Goal: Task Accomplishment & Management: Complete application form

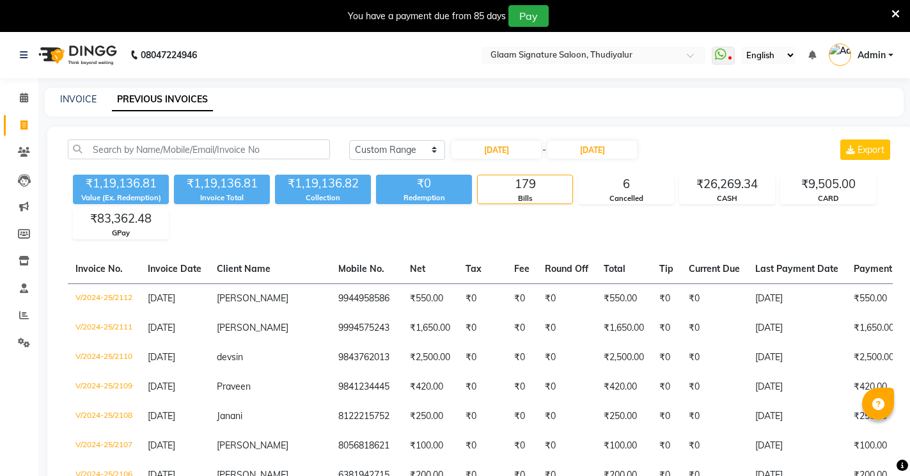
select select "range"
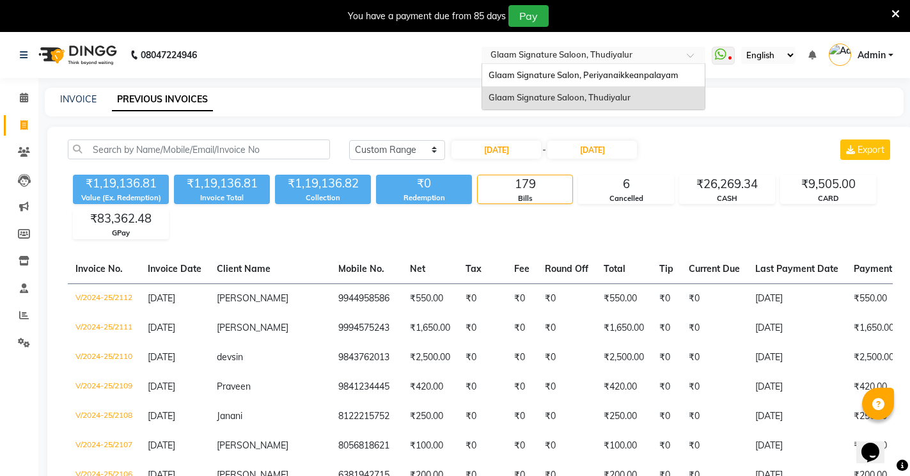
click at [569, 56] on input "text" at bounding box center [581, 56] width 186 height 13
click at [560, 77] on span "Glaam Signature Salon, Periyanaikkeanpalayam" at bounding box center [584, 75] width 190 height 10
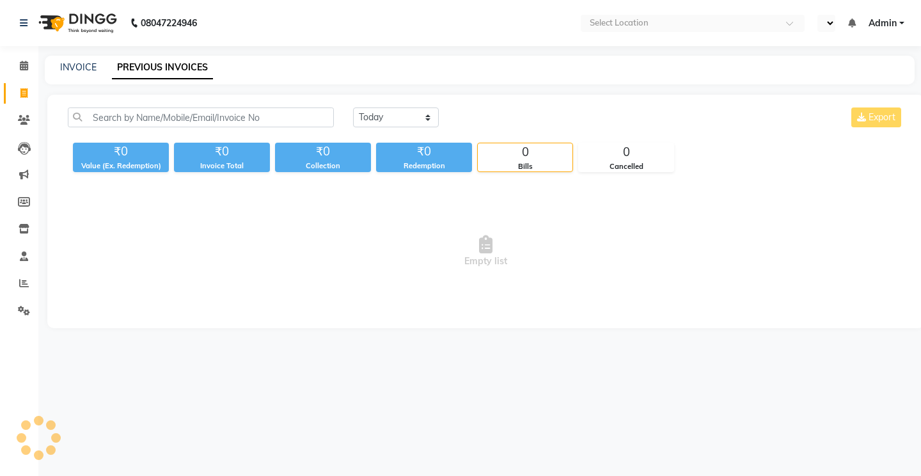
select select "en"
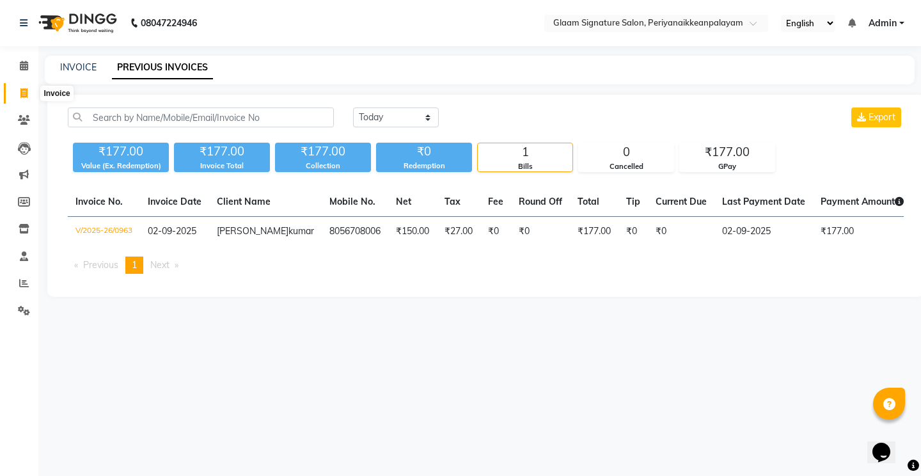
click at [28, 89] on span at bounding box center [24, 93] width 22 height 15
select select "service"
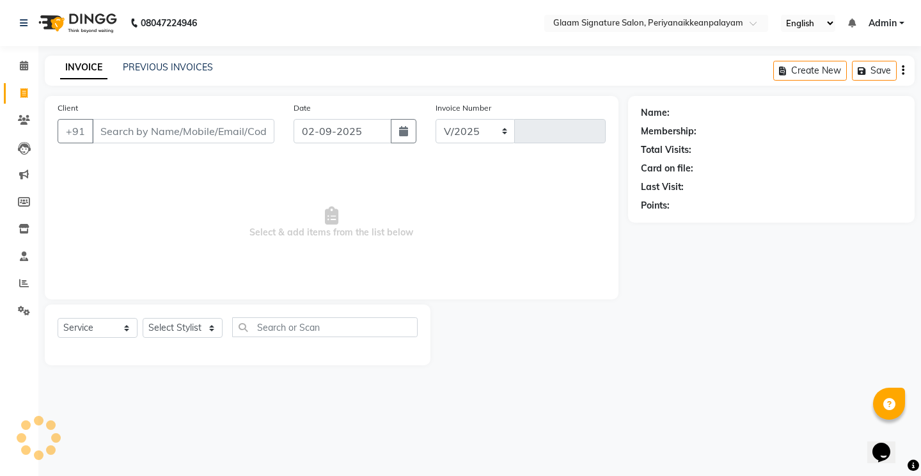
select select "4039"
type input "0964"
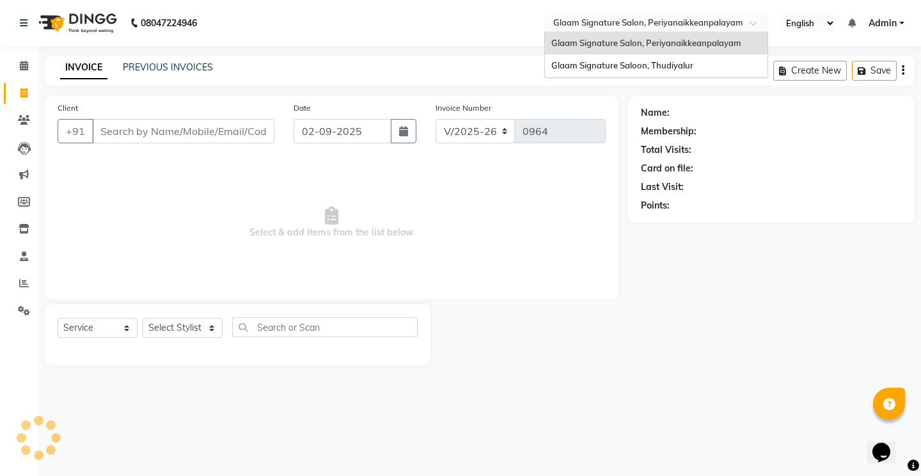
click at [602, 24] on input "text" at bounding box center [644, 24] width 186 height 13
click at [604, 64] on span "Glaam Signature Saloon, Thudiyalur" at bounding box center [622, 65] width 142 height 10
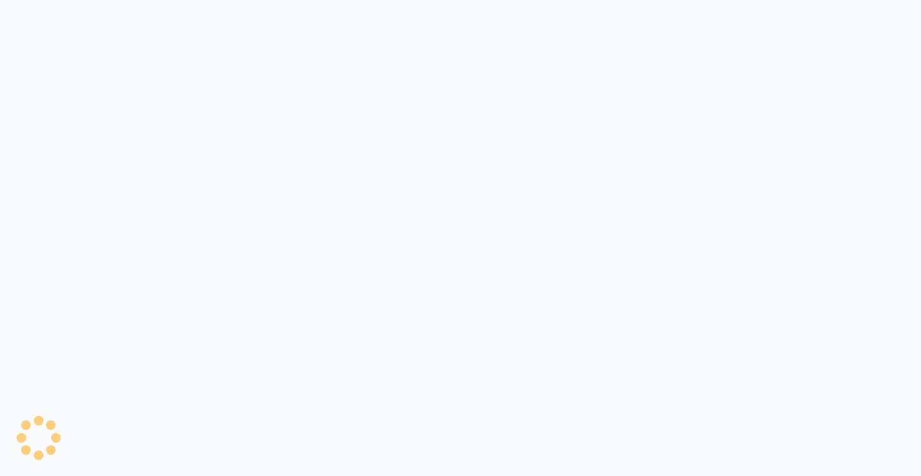
select select "service"
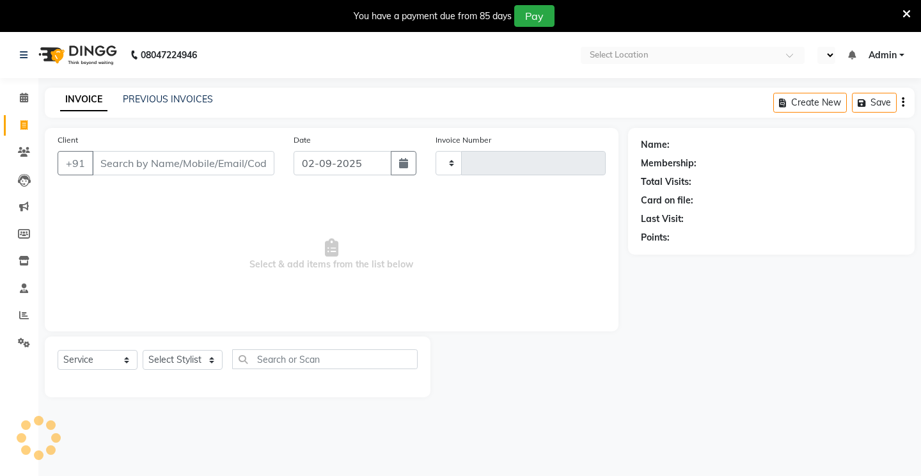
type input "0551"
select select "en"
select select "4439"
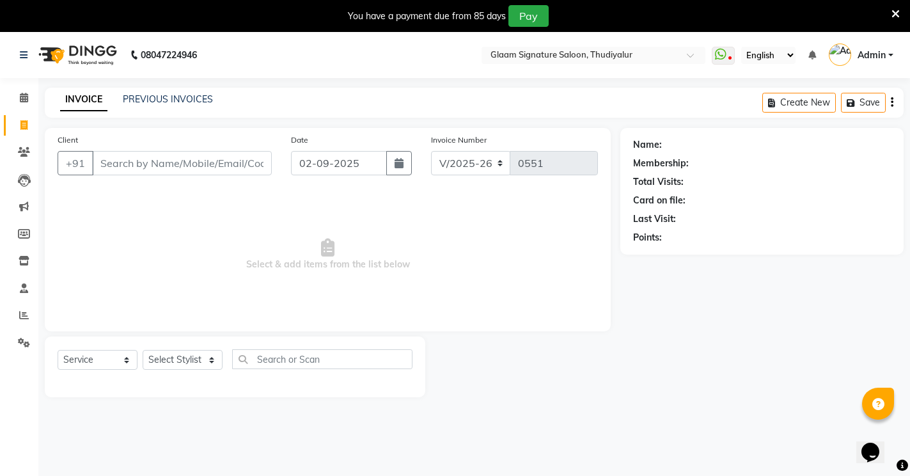
click at [141, 168] on input "Client" at bounding box center [182, 163] width 180 height 24
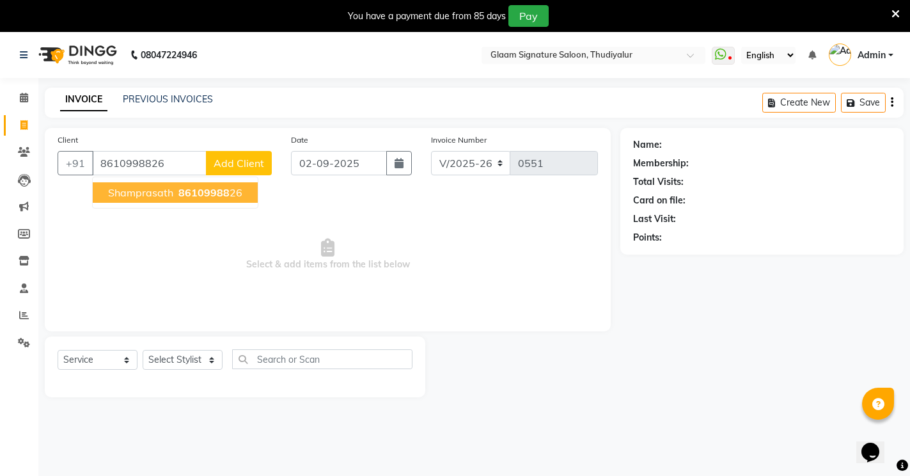
type input "8610998826"
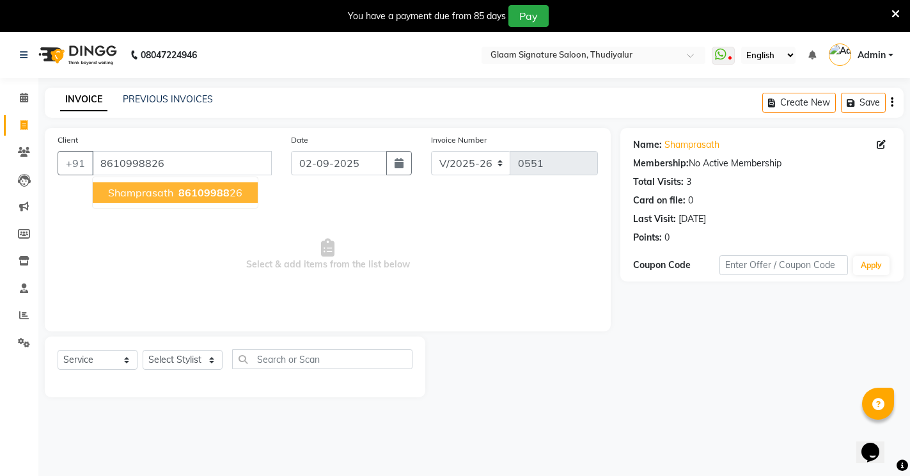
click at [171, 185] on button "Shamprasath 86109988 26" at bounding box center [175, 192] width 165 height 20
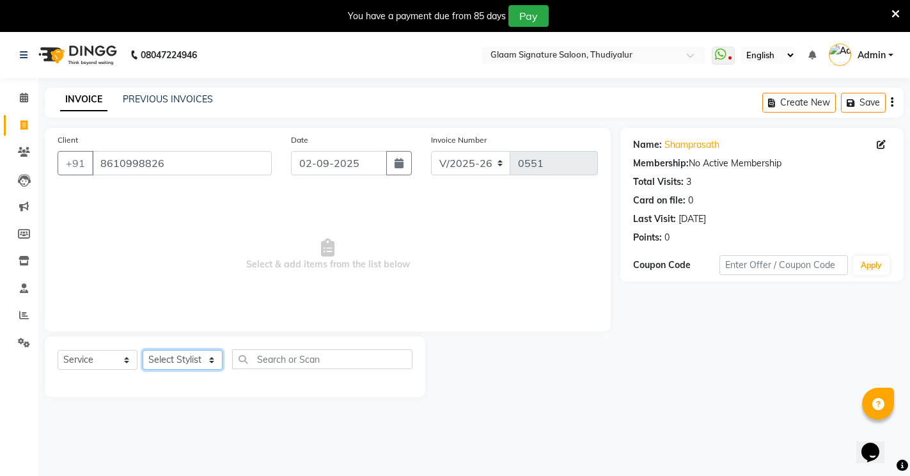
click at [162, 361] on select "Select Stylist Arif Asia Geetha Pnp Rakki [PERSON_NAME] [PERSON_NAME]" at bounding box center [183, 360] width 80 height 20
select select "88190"
click at [143, 350] on select "Select Stylist Arif Asia Geetha Pnp Rakki [PERSON_NAME] [PERSON_NAME]" at bounding box center [183, 360] width 80 height 20
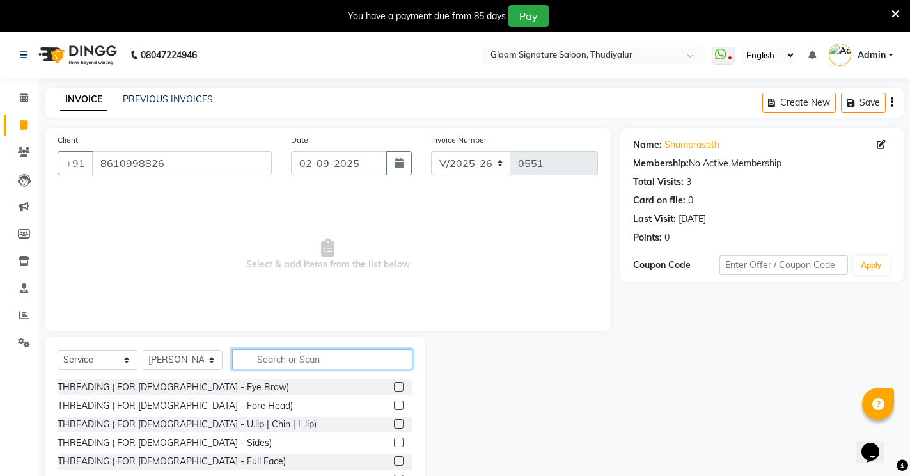
click at [267, 361] on input "text" at bounding box center [322, 359] width 180 height 20
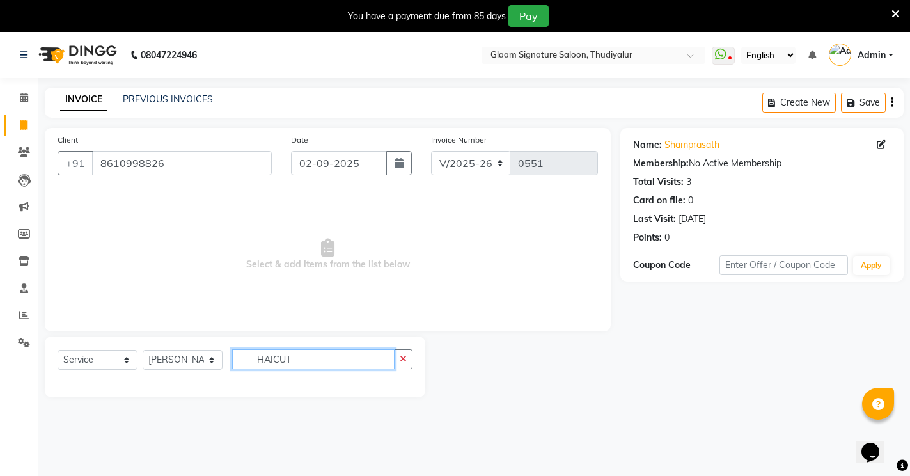
click at [316, 357] on input "HAICUT" at bounding box center [313, 359] width 162 height 20
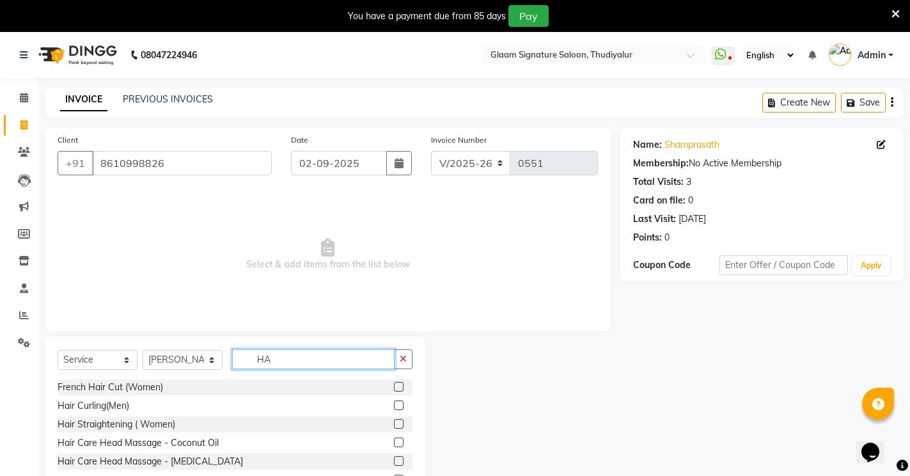
type input "H"
type input "hair cut"
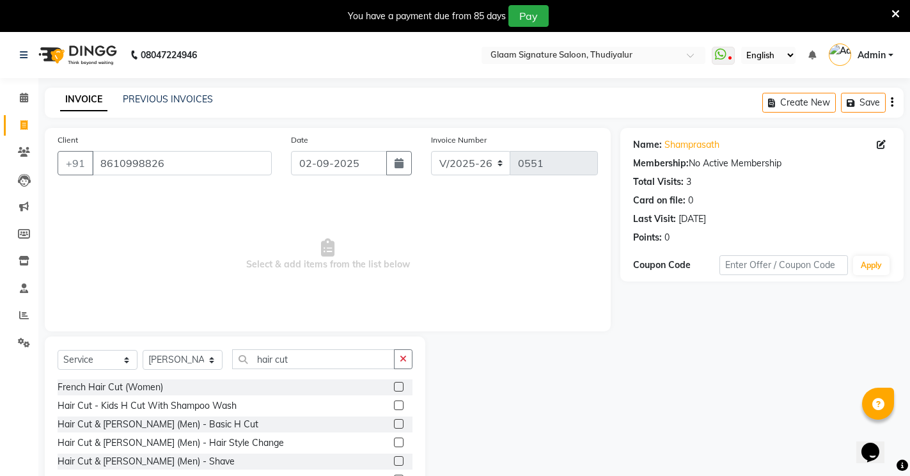
click at [394, 422] on label at bounding box center [399, 424] width 10 height 10
click at [394, 422] on input "checkbox" at bounding box center [398, 424] width 8 height 8
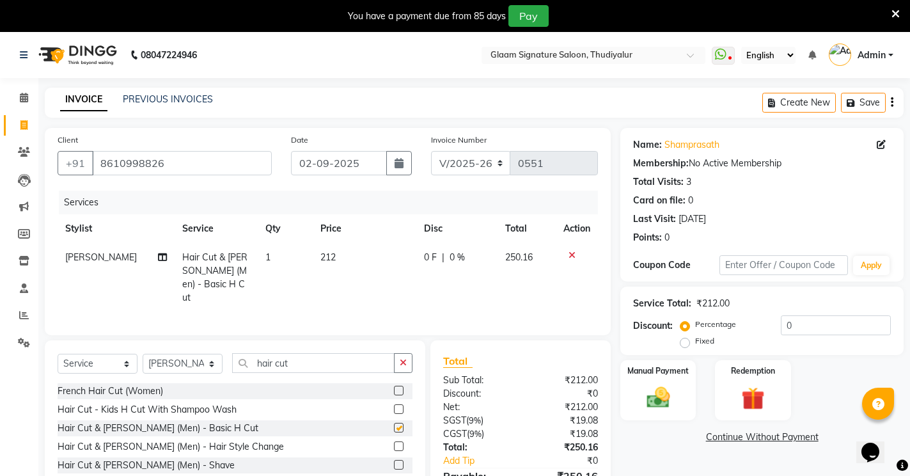
checkbox input "false"
click at [394, 464] on label at bounding box center [399, 465] width 10 height 10
click at [394, 464] on input "checkbox" at bounding box center [398, 465] width 8 height 8
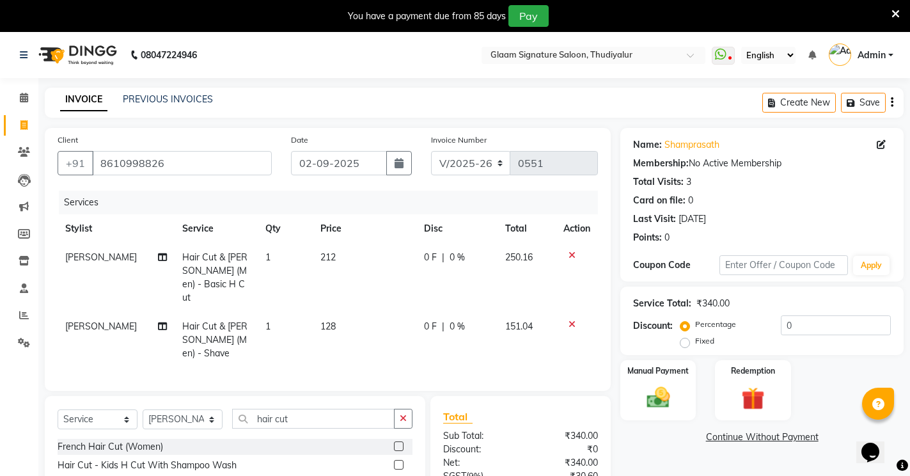
checkbox input "false"
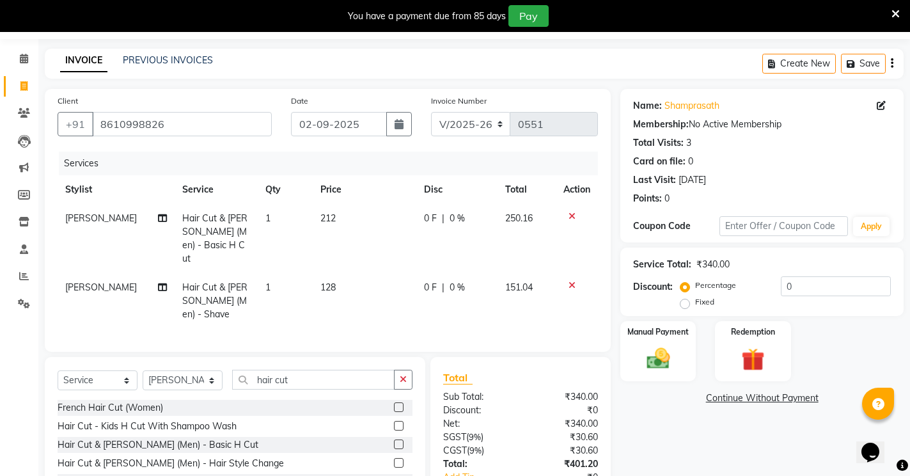
scroll to position [112, 0]
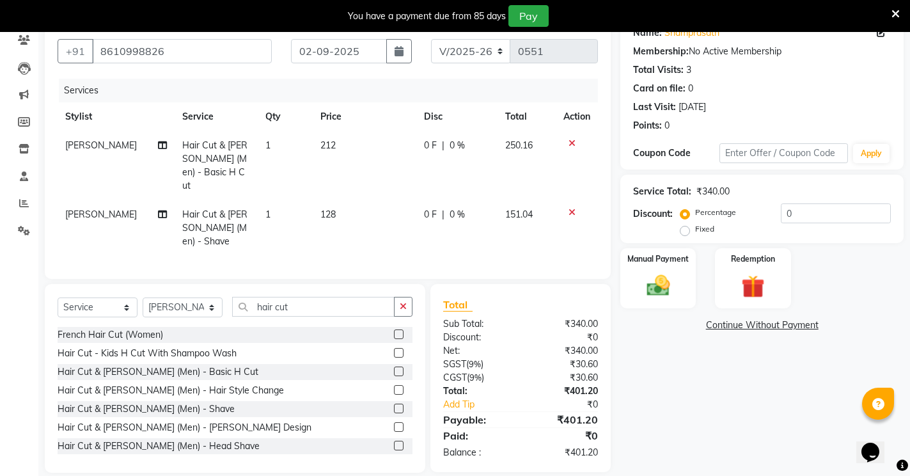
click at [329, 209] on span "128" at bounding box center [327, 215] width 15 height 12
select select "88190"
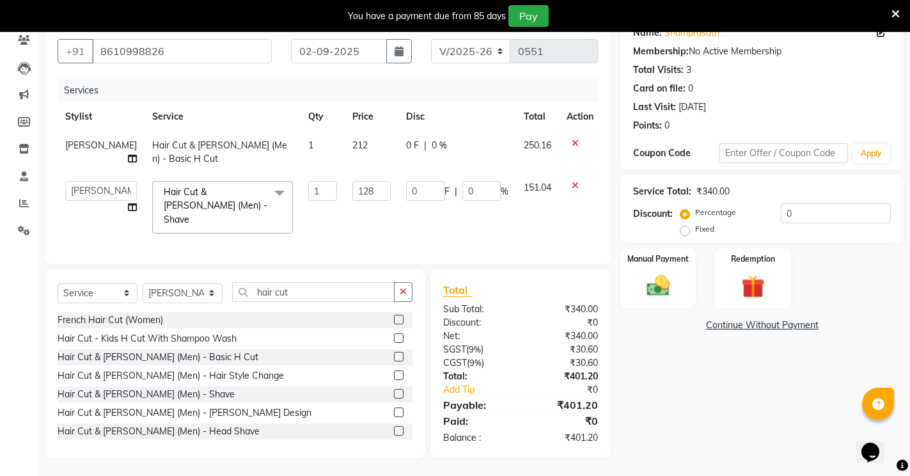
scroll to position [111, 0]
click at [352, 195] on input "128" at bounding box center [371, 192] width 38 height 20
type input "127"
click at [787, 420] on div "Name: Shamprasath Membership: No Active Membership Total Visits: 3 Card on file…" at bounding box center [766, 238] width 293 height 442
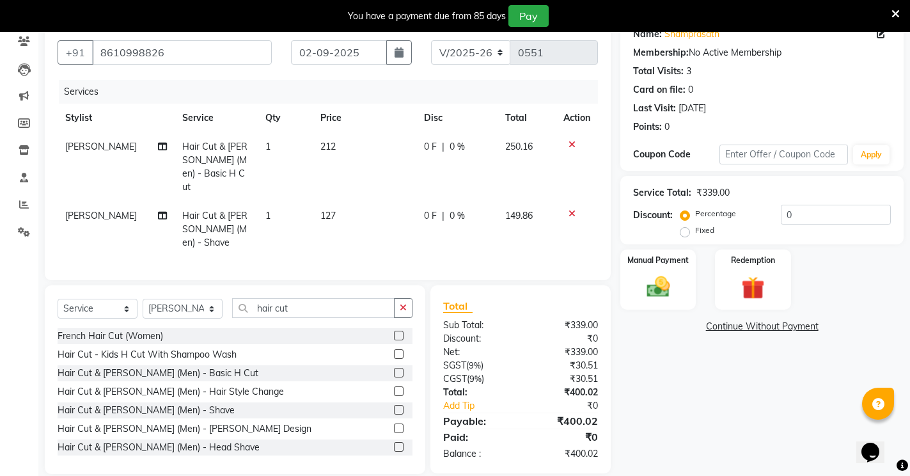
scroll to position [112, 0]
click at [653, 287] on img at bounding box center [658, 286] width 39 height 28
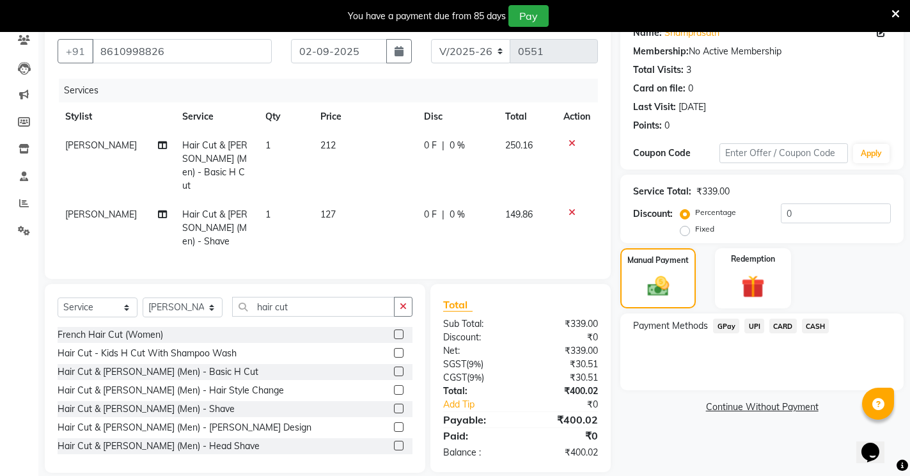
click at [718, 324] on span "GPay" at bounding box center [726, 326] width 26 height 15
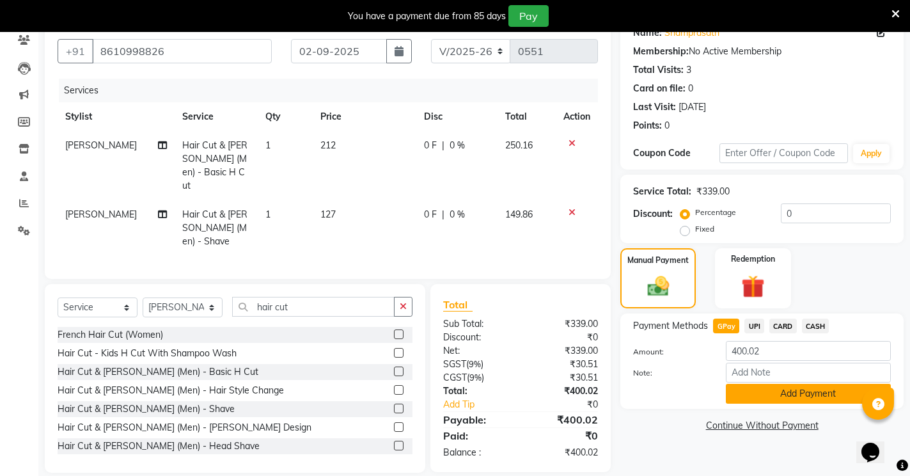
click at [757, 391] on button "Add Payment" at bounding box center [808, 394] width 165 height 20
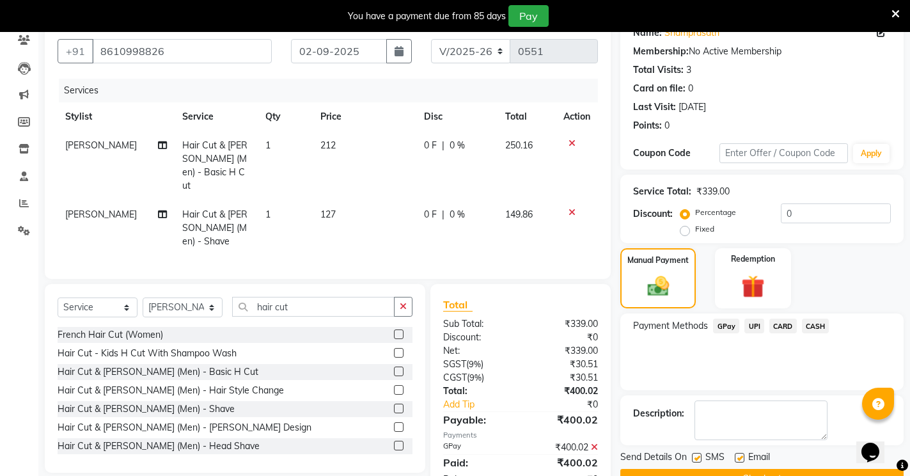
scroll to position [144, 0]
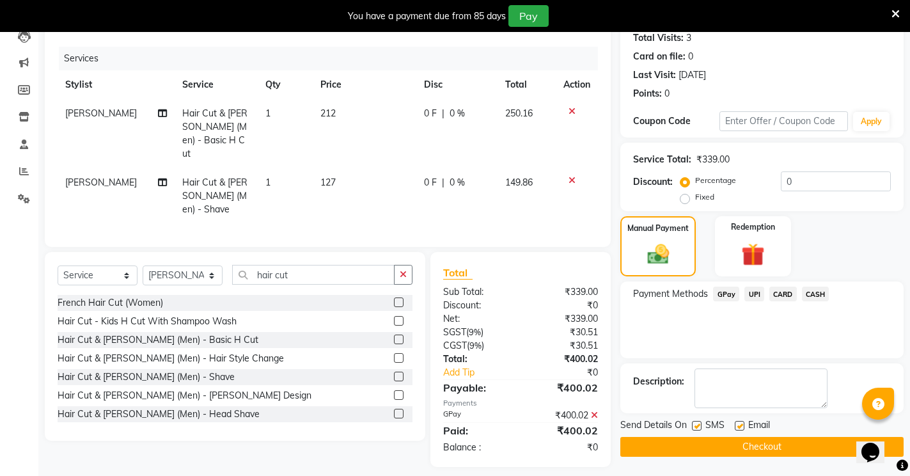
click at [719, 441] on button "Checkout" at bounding box center [761, 447] width 283 height 20
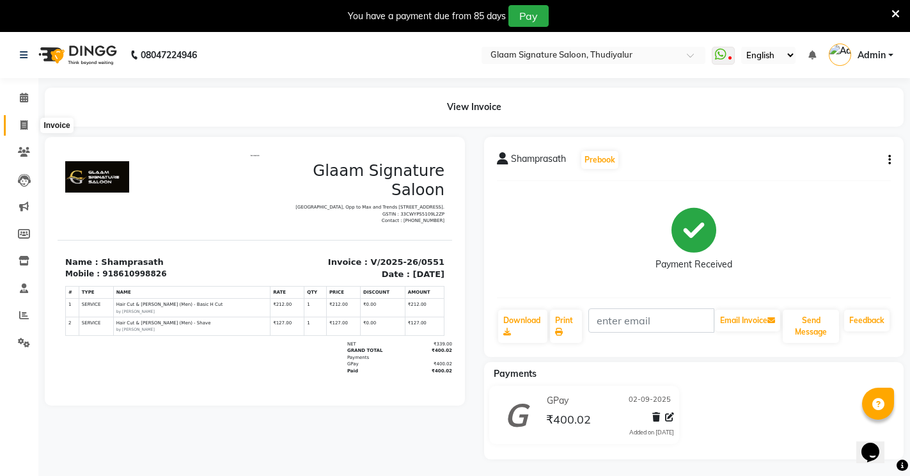
click at [14, 120] on span at bounding box center [24, 125] width 22 height 15
select select "service"
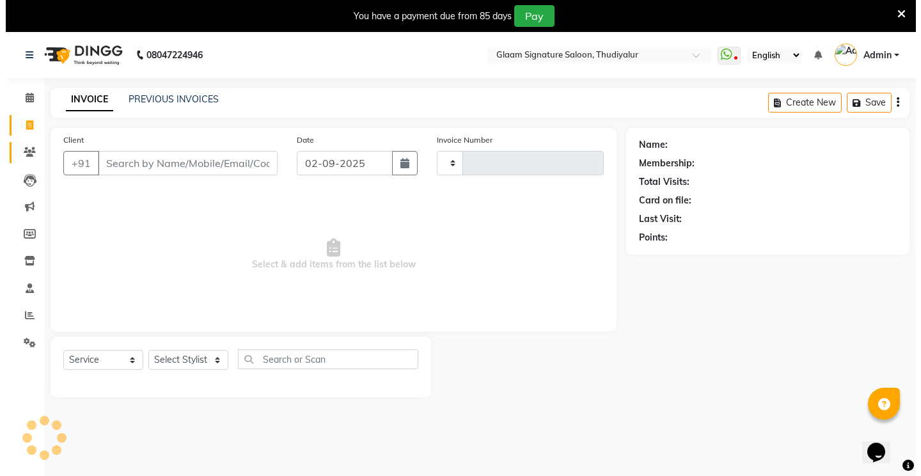
scroll to position [32, 0]
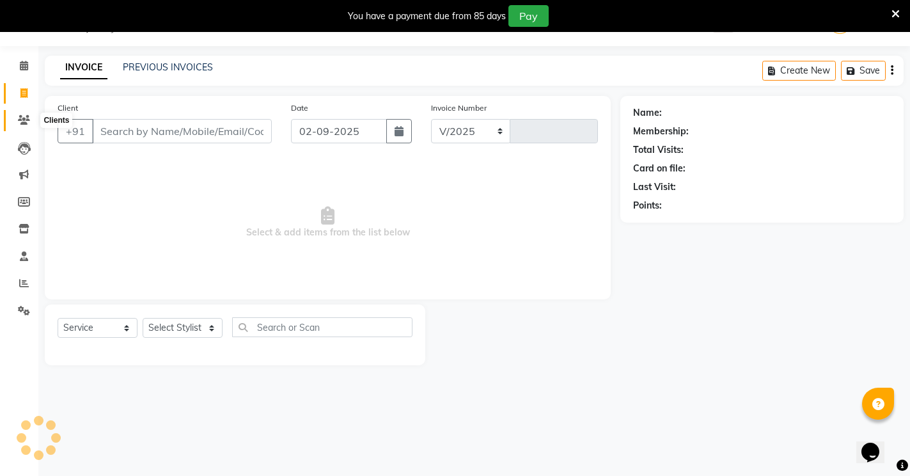
select select "4439"
type input "0552"
click at [164, 131] on input "Client" at bounding box center [182, 131] width 180 height 24
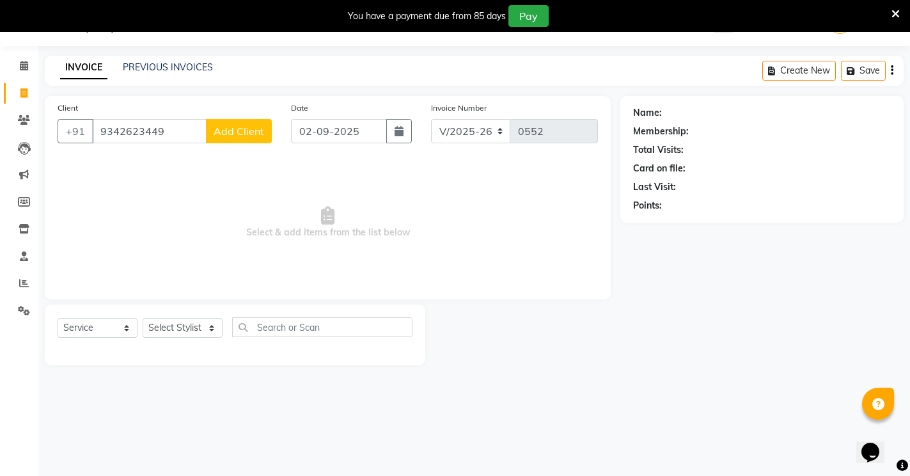
type input "9342623449"
click at [237, 129] on span "Add Client" at bounding box center [239, 131] width 51 height 13
select select "35"
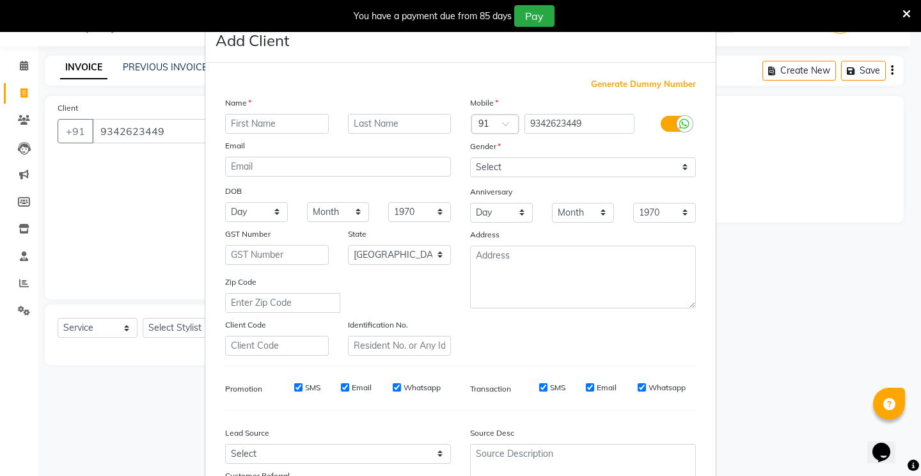
click at [249, 123] on input "text" at bounding box center [277, 124] width 104 height 20
type input "mukesh"
click at [509, 168] on select "Select [DEMOGRAPHIC_DATA] [DEMOGRAPHIC_DATA] Other Prefer Not To Say" at bounding box center [583, 167] width 226 height 20
select select "[DEMOGRAPHIC_DATA]"
click at [470, 157] on select "Select [DEMOGRAPHIC_DATA] [DEMOGRAPHIC_DATA] Other Prefer Not To Say" at bounding box center [583, 167] width 226 height 20
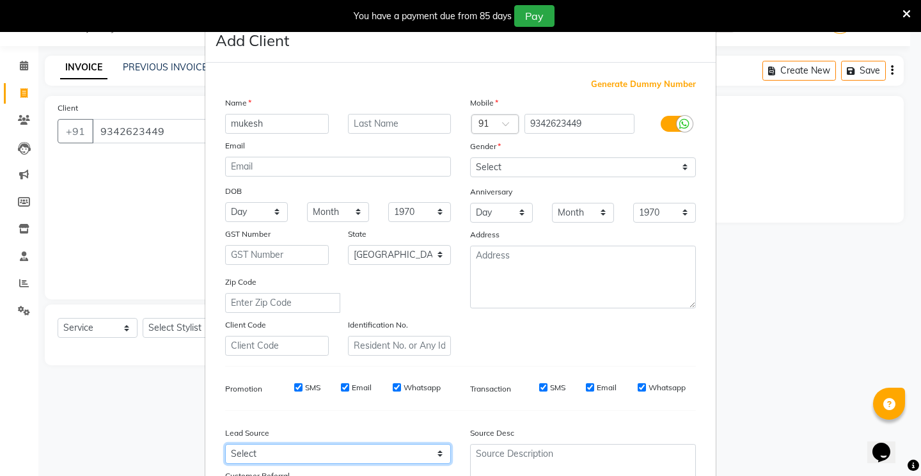
click at [282, 452] on select "Select Walk-in Referral Internet Friend Word of Mouth Advertisement Facebook Ju…" at bounding box center [338, 454] width 226 height 20
select select "30426"
click at [225, 444] on select "Select Walk-in Referral Internet Friend Word of Mouth Advertisement Facebook Ju…" at bounding box center [338, 454] width 226 height 20
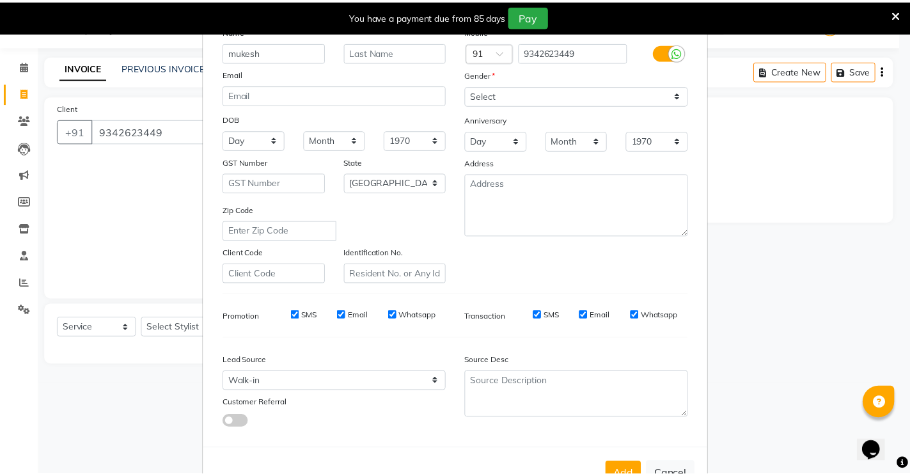
scroll to position [114, 0]
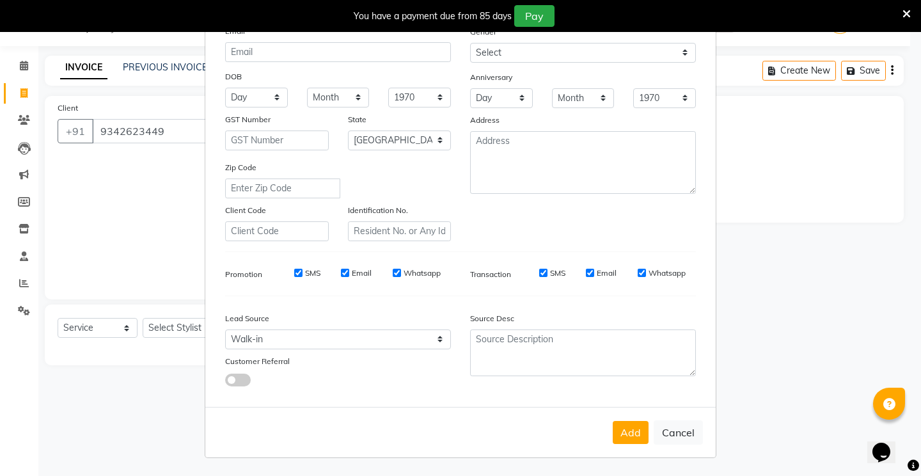
click at [628, 432] on button "Add" at bounding box center [631, 432] width 36 height 23
select select
select select "null"
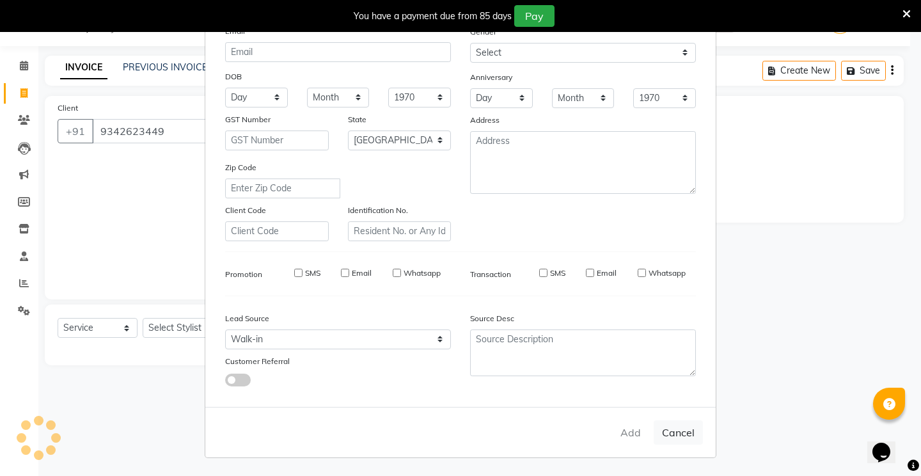
select select
checkbox input "false"
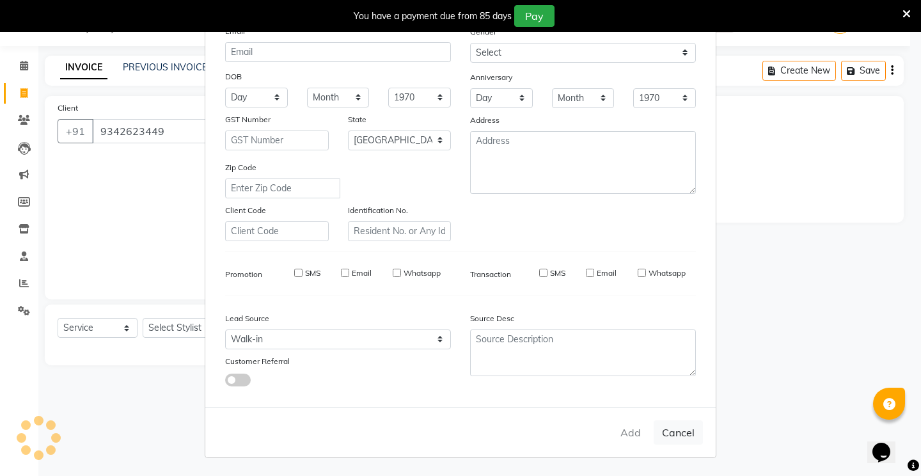
checkbox input "false"
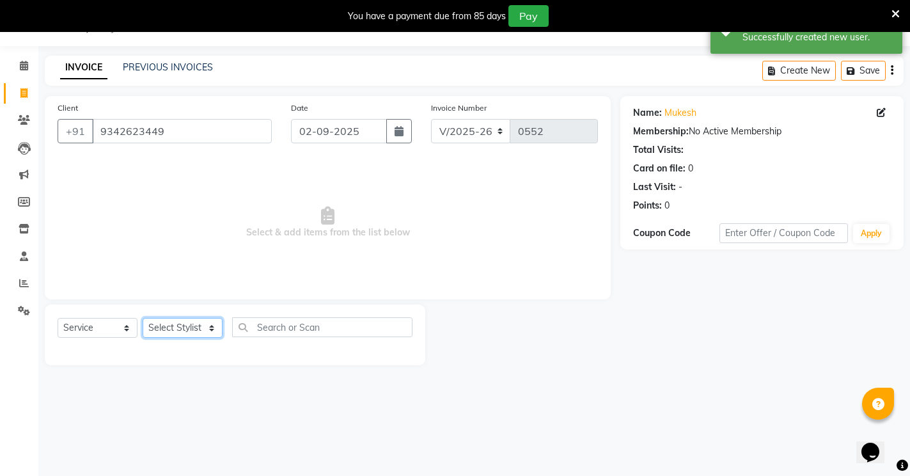
click at [186, 329] on select "Select Stylist Arif Asia Geetha Pnp Rakki [PERSON_NAME] [PERSON_NAME]" at bounding box center [183, 328] width 80 height 20
select select "88190"
click at [143, 318] on select "Select Stylist Arif Asia Geetha Pnp Rakki [PERSON_NAME] [PERSON_NAME]" at bounding box center [183, 328] width 80 height 20
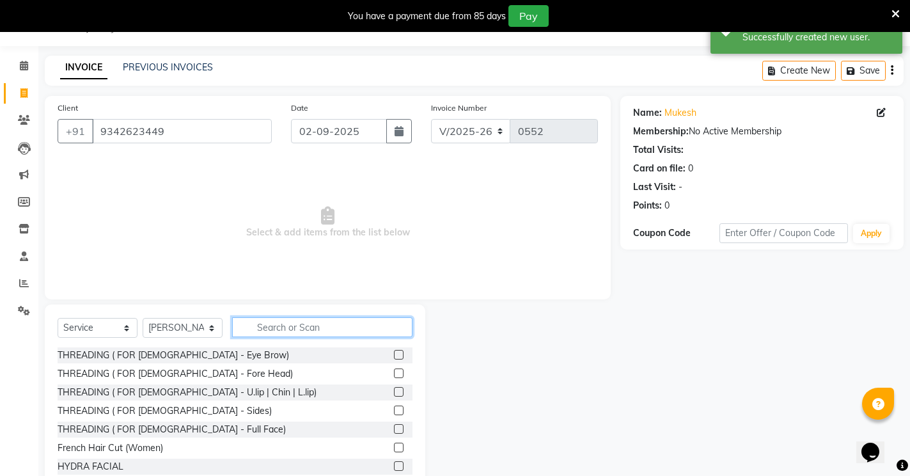
click at [284, 320] on input "text" at bounding box center [322, 327] width 180 height 20
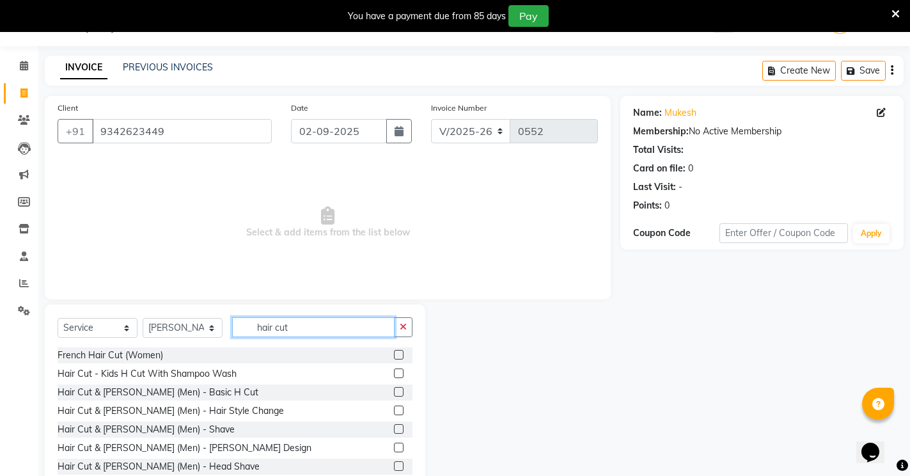
type input "hair cut"
click at [394, 391] on label at bounding box center [399, 392] width 10 height 10
click at [394, 391] on input "checkbox" at bounding box center [398, 392] width 8 height 8
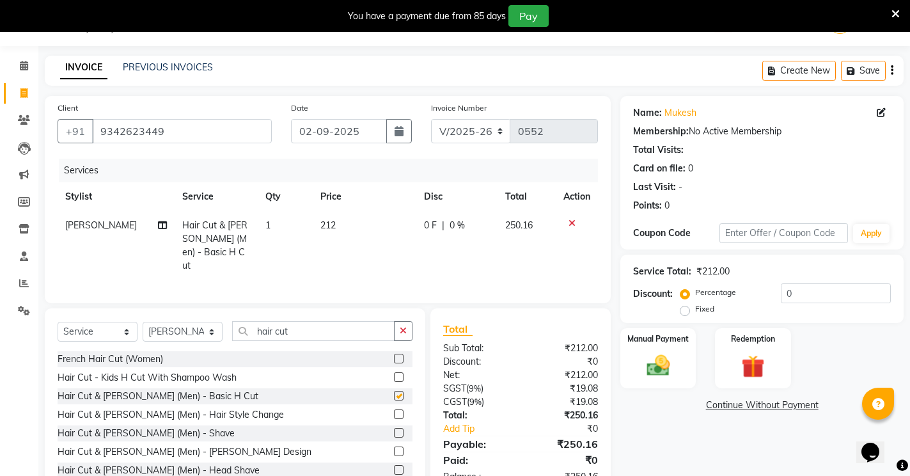
checkbox input "false"
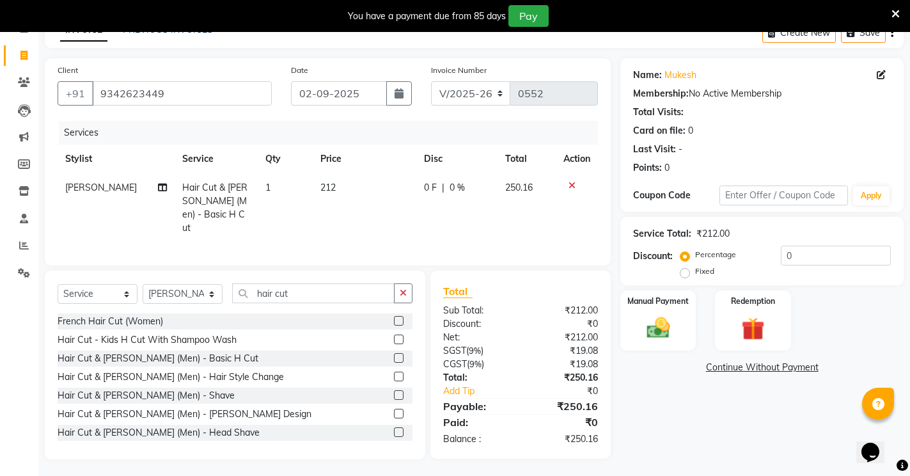
click at [394, 392] on label at bounding box center [399, 395] width 10 height 10
click at [394, 392] on input "checkbox" at bounding box center [398, 395] width 8 height 8
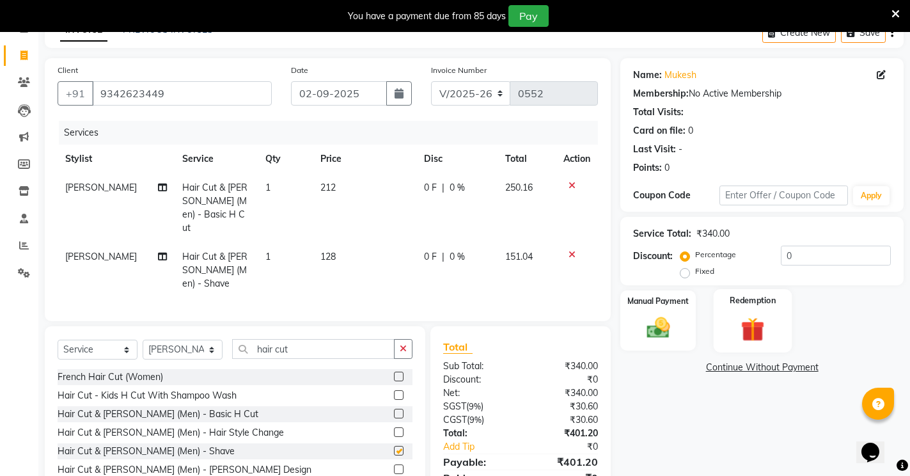
checkbox input "false"
click at [347, 242] on td "128" at bounding box center [365, 270] width 104 height 56
select select "88190"
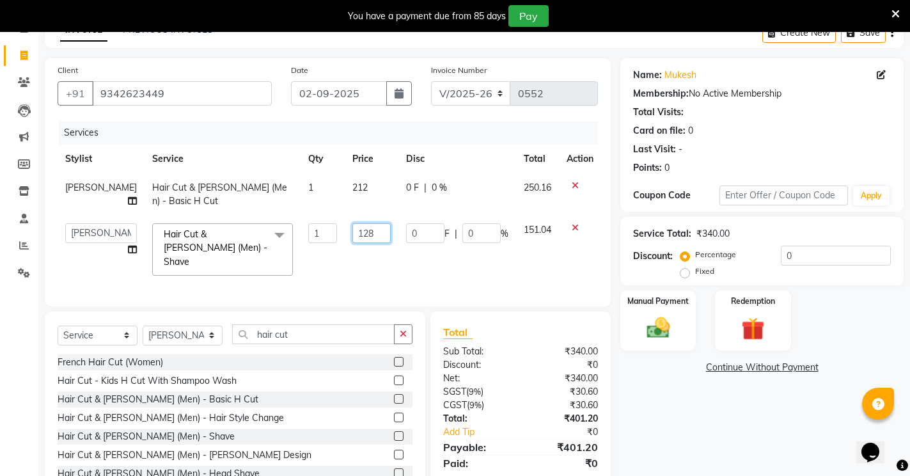
click at [359, 233] on input "128" at bounding box center [371, 233] width 38 height 20
type input "127"
click at [745, 414] on div "Name: Mukesh Membership: No Active Membership Total Visits: Card on file: 0 Las…" at bounding box center [766, 279] width 293 height 442
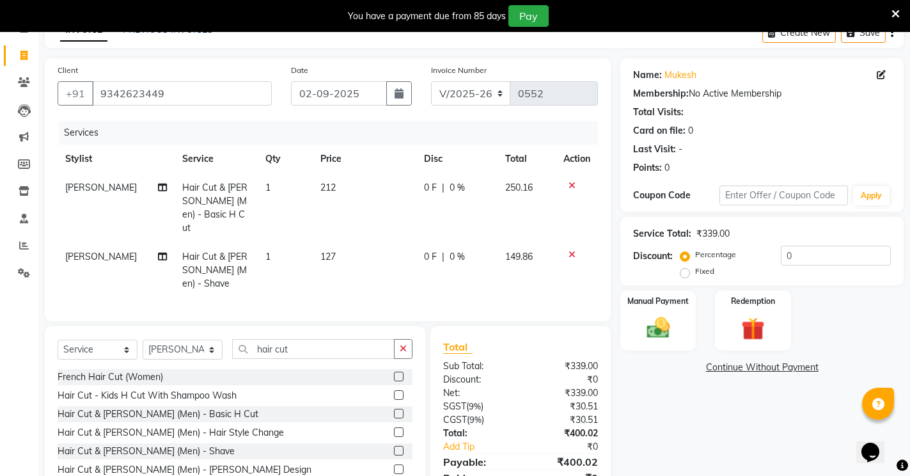
scroll to position [112, 0]
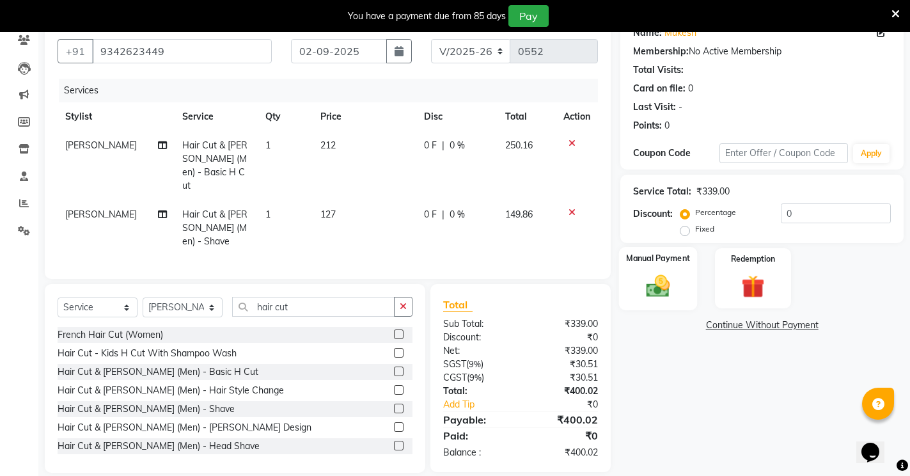
click at [648, 285] on img at bounding box center [658, 286] width 39 height 28
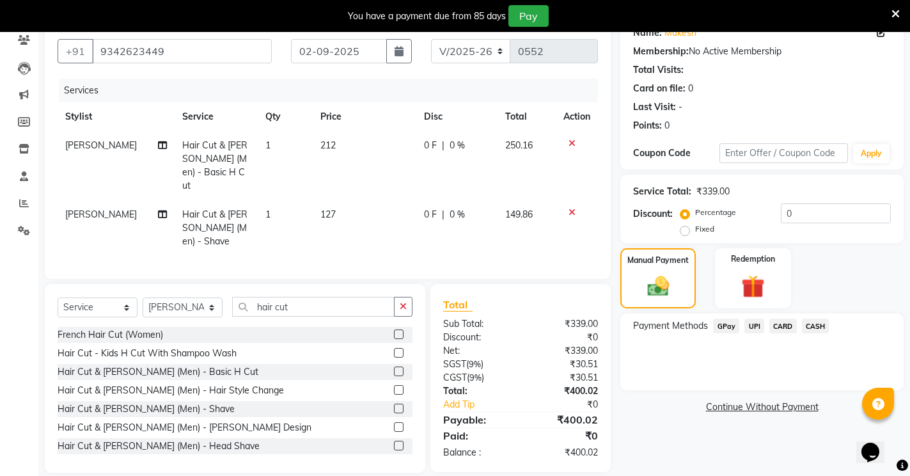
click at [729, 324] on span "GPay" at bounding box center [726, 326] width 26 height 15
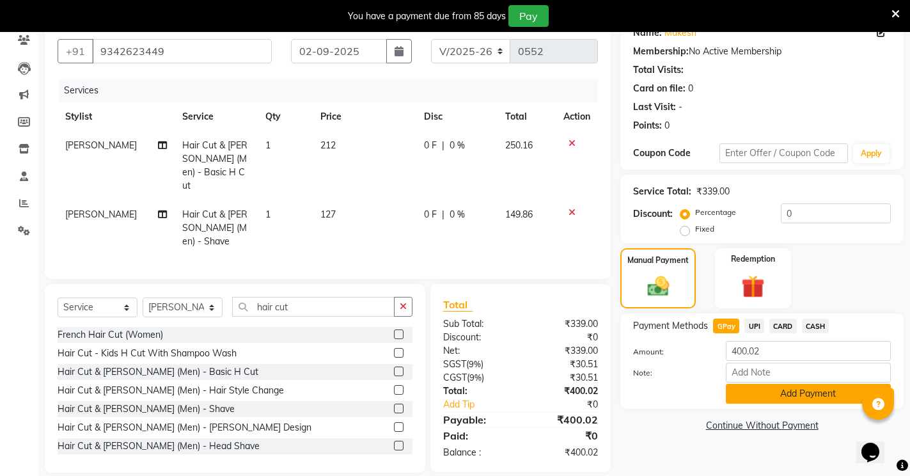
click at [795, 393] on button "Add Payment" at bounding box center [808, 394] width 165 height 20
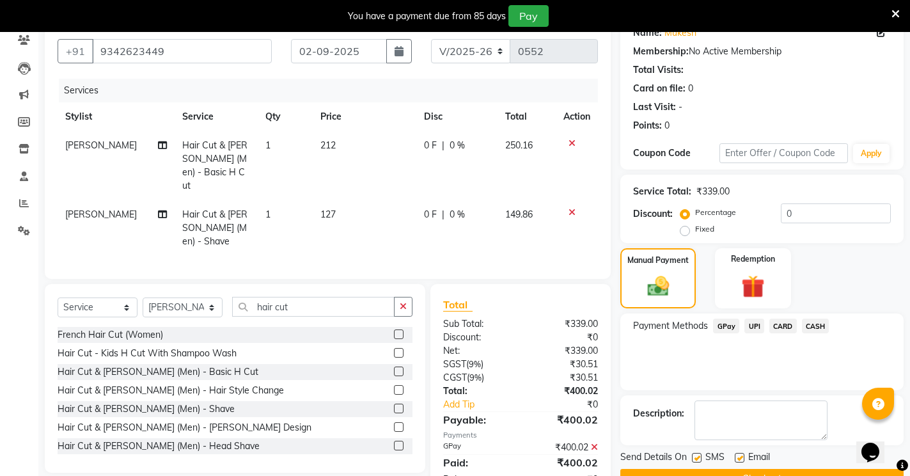
drag, startPoint x: 908, startPoint y: 342, endPoint x: 920, endPoint y: 394, distance: 53.7
click at [910, 364] on html "08047224946 Select Location × Glaam Signature Saloon, Thudiyalur WhatsApp Statu…" at bounding box center [455, 126] width 910 height 476
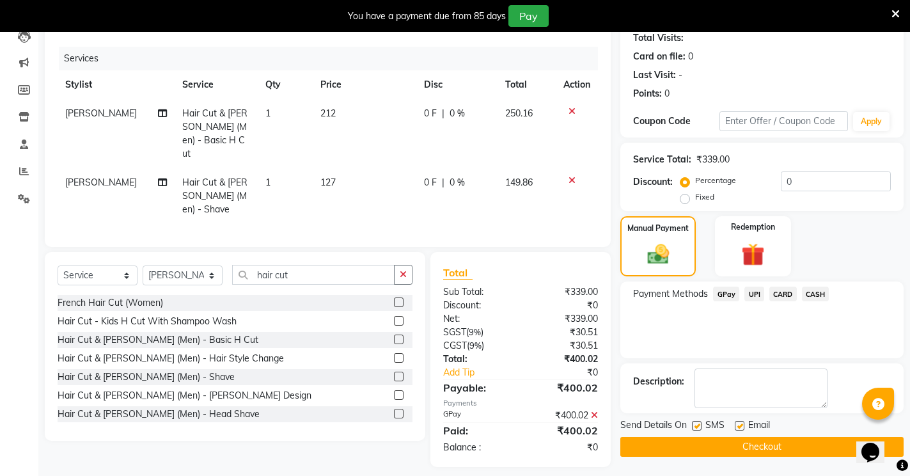
click at [771, 448] on button "Checkout" at bounding box center [761, 447] width 283 height 20
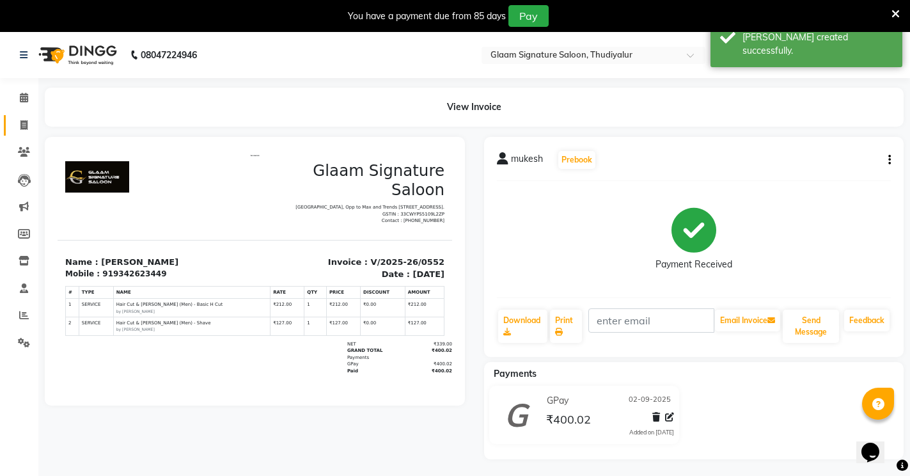
click at [19, 117] on link "Invoice" at bounding box center [19, 125] width 31 height 21
select select "service"
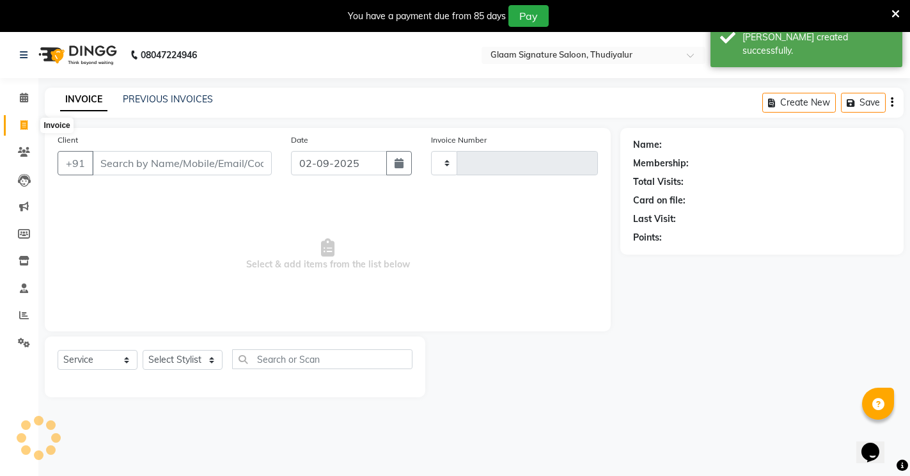
scroll to position [32, 0]
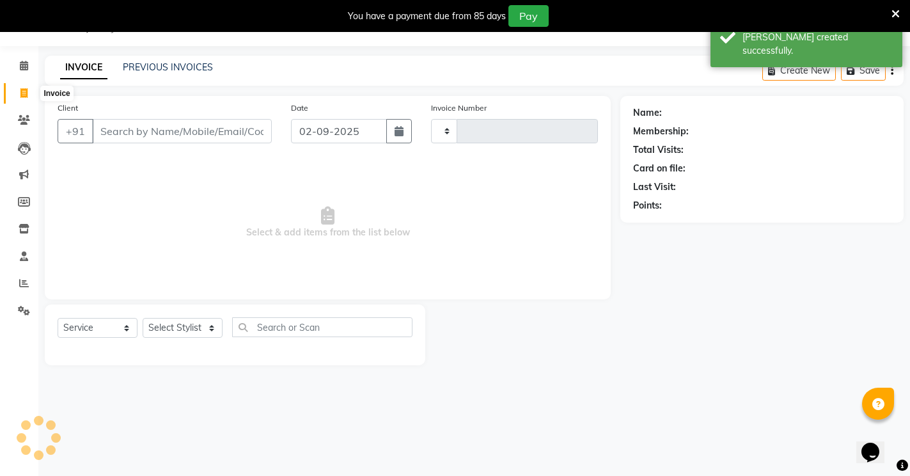
type input "0553"
select select "4439"
click at [161, 62] on link "PREVIOUS INVOICES" at bounding box center [168, 67] width 90 height 12
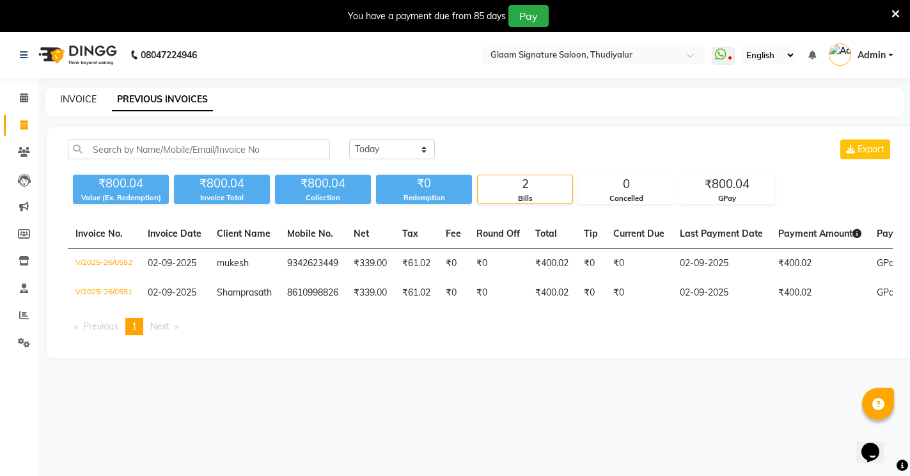
click at [84, 100] on link "INVOICE" at bounding box center [78, 99] width 36 height 12
select select "service"
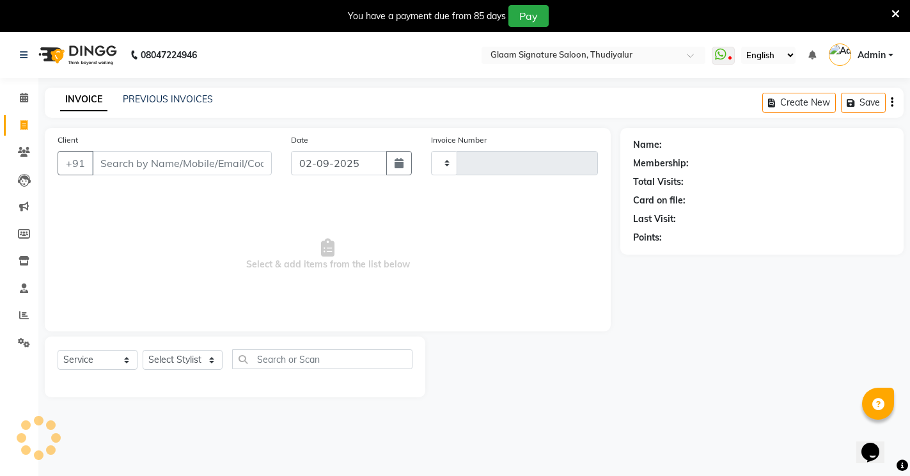
scroll to position [4, 0]
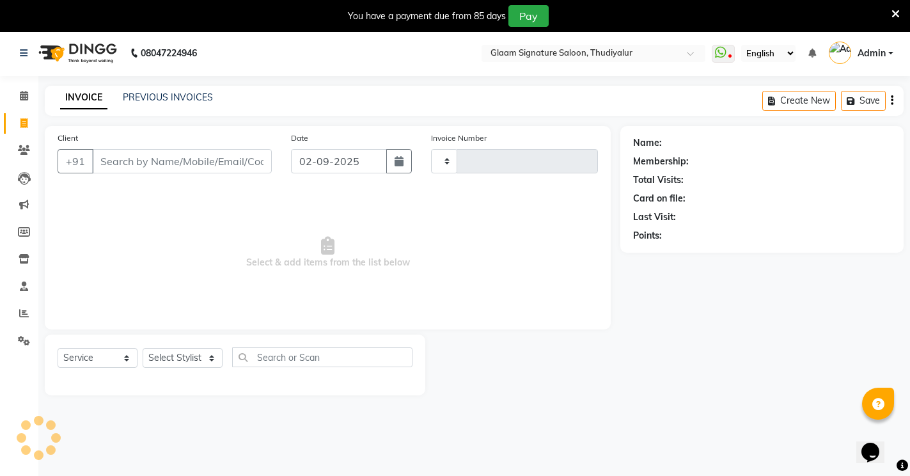
type input "0553"
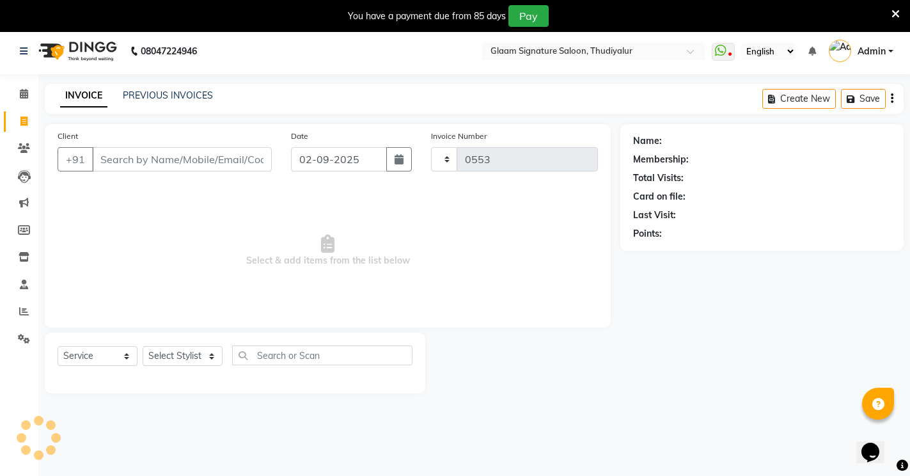
select select "4439"
